Goal: Task Accomplishment & Management: Manage account settings

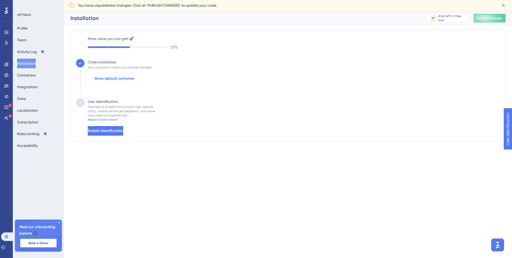
click at [113, 79] on span "Show default container" at bounding box center [114, 78] width 40 height 6
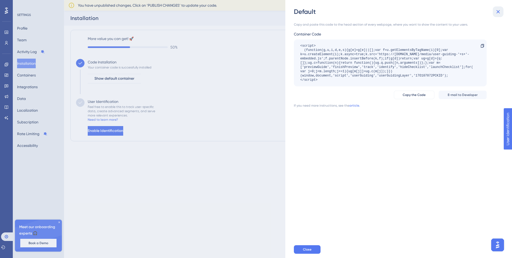
click at [496, 12] on icon at bounding box center [498, 12] width 6 height 6
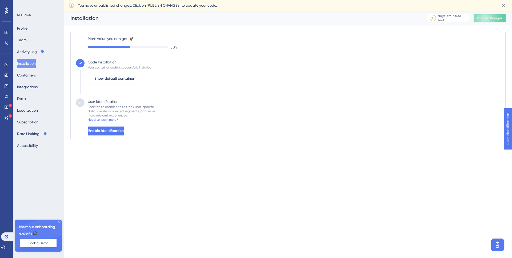
click at [118, 128] on span "Enable Identification" at bounding box center [105, 131] width 35 height 6
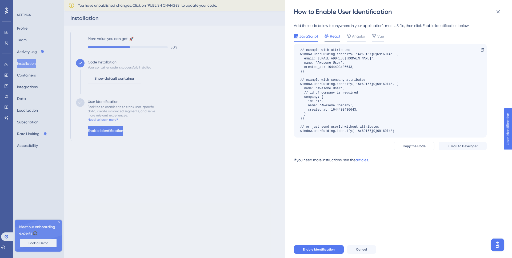
click at [335, 36] on span "React" at bounding box center [335, 36] width 10 height 6
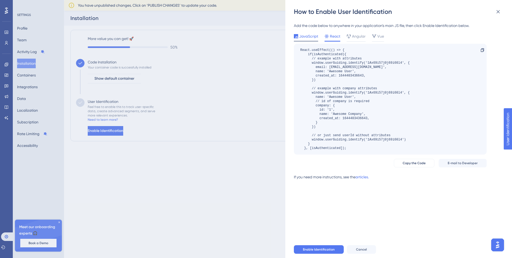
click at [312, 35] on span "JavaScript" at bounding box center [308, 36] width 19 height 6
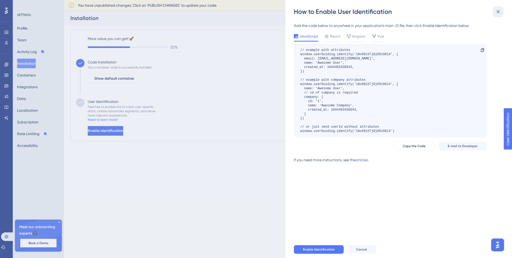
click at [498, 12] on icon at bounding box center [497, 11] width 3 height 3
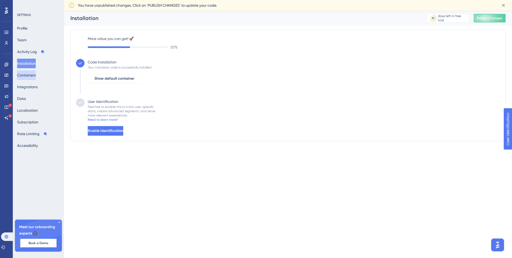
click at [35, 75] on button "Containers" at bounding box center [26, 75] width 19 height 10
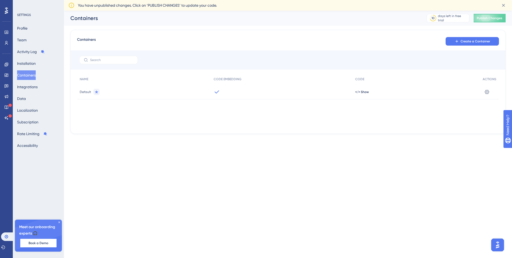
click at [7, 8] on icon at bounding box center [6, 10] width 3 height 7
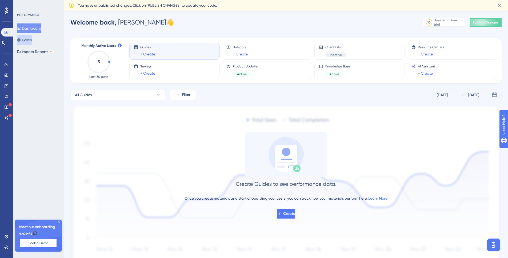
click at [31, 40] on button "Goals" at bounding box center [24, 40] width 15 height 10
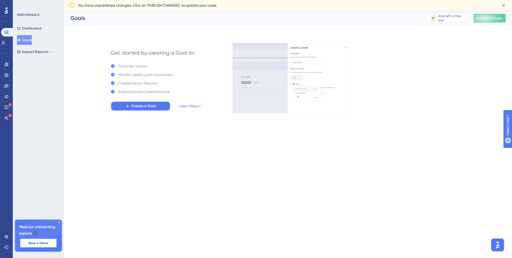
click at [149, 107] on span "Create a Goal" at bounding box center [143, 106] width 24 height 6
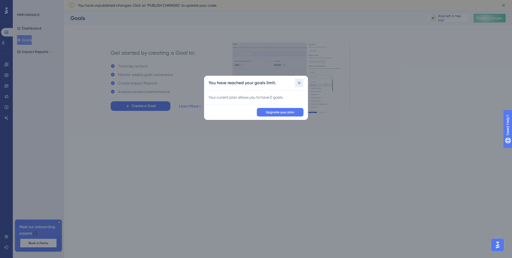
click at [298, 82] on icon at bounding box center [299, 83] width 3 height 3
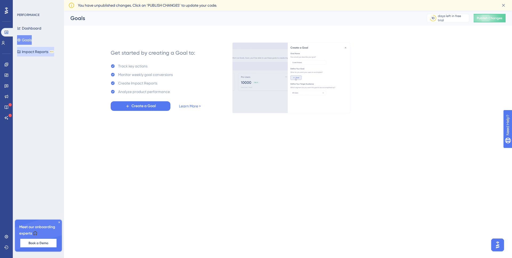
click at [23, 48] on button "Impact Reports BETA" at bounding box center [35, 52] width 37 height 10
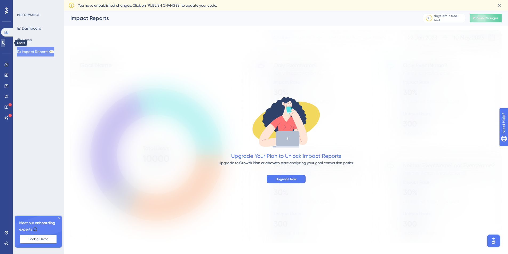
click at [5, 46] on link at bounding box center [3, 43] width 4 height 9
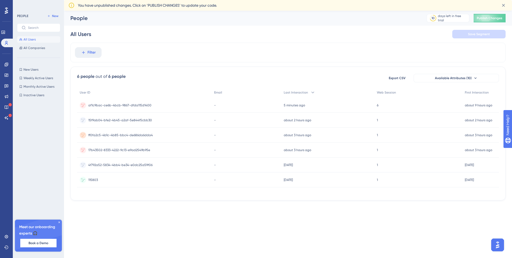
click at [92, 179] on span "115803" at bounding box center [93, 180] width 10 height 4
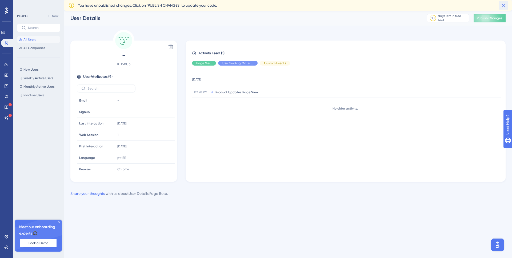
click at [502, 4] on icon at bounding box center [502, 5] width 5 height 5
